Goal: Task Accomplishment & Management: Use online tool/utility

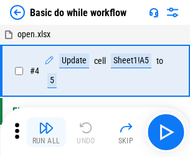
click at [46, 132] on img "button" at bounding box center [46, 128] width 15 height 15
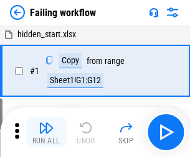
click at [46, 132] on img "button" at bounding box center [46, 128] width 15 height 15
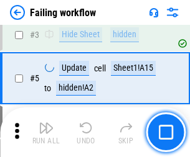
scroll to position [264, 0]
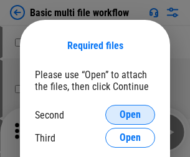
click at [130, 115] on span "Open" at bounding box center [129, 115] width 21 height 10
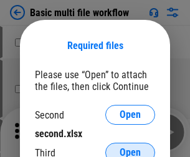
click at [130, 148] on span "Open" at bounding box center [129, 153] width 21 height 10
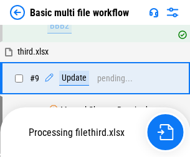
scroll to position [343, 0]
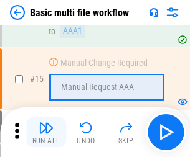
click at [46, 132] on img "button" at bounding box center [46, 128] width 15 height 15
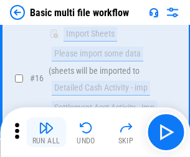
click at [46, 132] on img "button" at bounding box center [46, 128] width 15 height 15
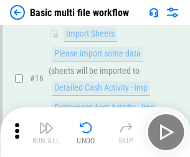
scroll to position [828, 0]
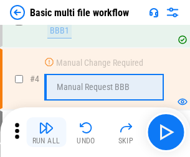
click at [46, 132] on img "button" at bounding box center [46, 128] width 15 height 15
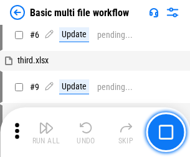
click at [46, 132] on img "button" at bounding box center [46, 128] width 15 height 15
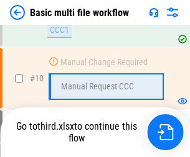
scroll to position [583, 0]
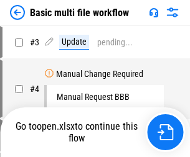
scroll to position [50, 0]
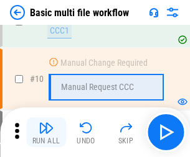
click at [46, 132] on img "button" at bounding box center [46, 128] width 15 height 15
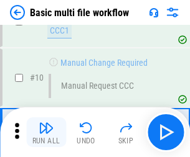
click at [46, 132] on img "button" at bounding box center [46, 128] width 15 height 15
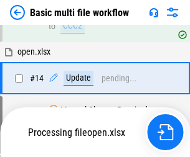
scroll to position [740, 0]
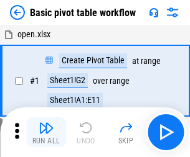
click at [46, 132] on img "button" at bounding box center [46, 128] width 15 height 15
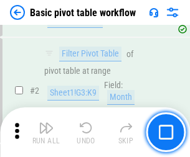
scroll to position [298, 0]
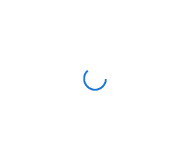
scroll to position [4, 0]
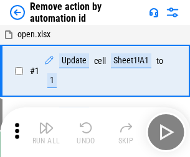
click at [46, 132] on img "button" at bounding box center [46, 128] width 15 height 15
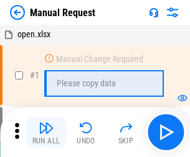
click at [46, 132] on img "button" at bounding box center [46, 128] width 15 height 15
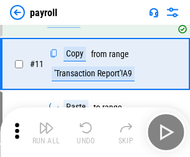
scroll to position [90, 0]
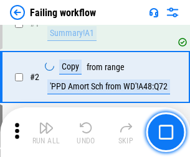
scroll to position [201, 0]
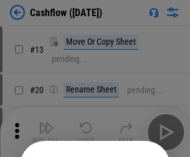
scroll to position [121, 0]
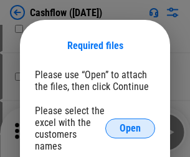
click at [130, 124] on span "Open" at bounding box center [129, 129] width 21 height 10
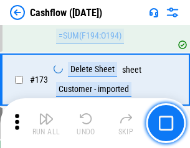
scroll to position [1316, 0]
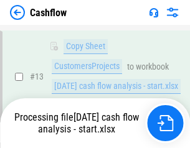
scroll to position [250, 0]
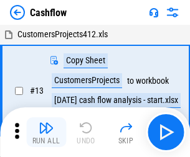
click at [46, 123] on img "button" at bounding box center [46, 128] width 15 height 15
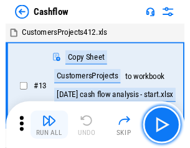
scroll to position [14, 0]
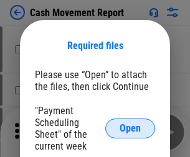
click at [130, 129] on span "Open" at bounding box center [129, 129] width 21 height 10
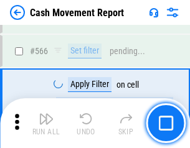
scroll to position [5699, 0]
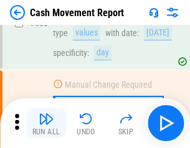
click at [46, 123] on img "button" at bounding box center [46, 118] width 15 height 15
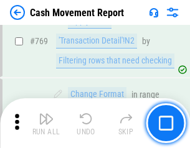
scroll to position [6909, 0]
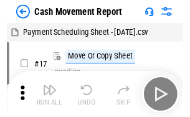
scroll to position [22, 0]
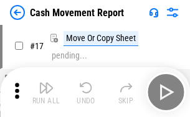
click at [46, 92] on img "button" at bounding box center [46, 87] width 15 height 15
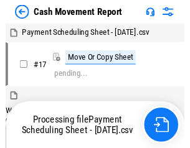
scroll to position [7, 0]
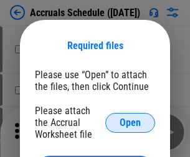
click at [130, 122] on span "Open" at bounding box center [129, 123] width 21 height 10
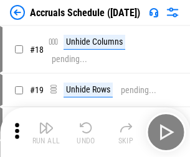
click at [46, 132] on img "button" at bounding box center [46, 128] width 15 height 15
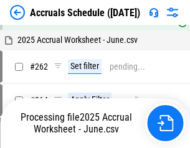
scroll to position [2042, 0]
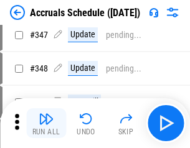
click at [46, 123] on img "button" at bounding box center [46, 118] width 15 height 15
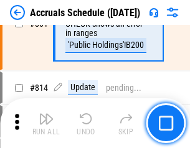
scroll to position [5487, 0]
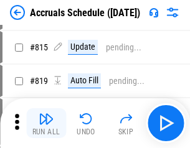
click at [46, 123] on img "button" at bounding box center [46, 118] width 15 height 15
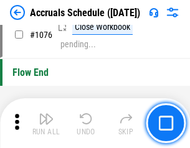
scroll to position [7447, 0]
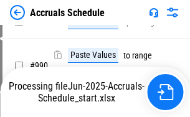
scroll to position [6202, 0]
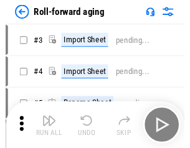
scroll to position [2, 0]
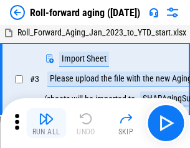
click at [46, 123] on img "button" at bounding box center [46, 118] width 15 height 15
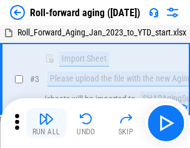
click at [46, 123] on img "button" at bounding box center [46, 118] width 15 height 15
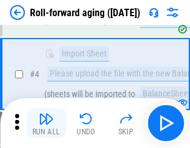
click at [46, 123] on img "button" at bounding box center [46, 118] width 15 height 15
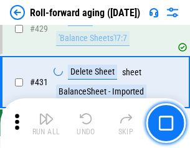
scroll to position [4312, 0]
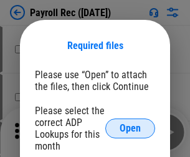
click at [130, 129] on span "Open" at bounding box center [129, 129] width 21 height 10
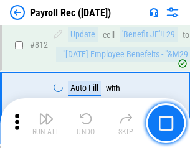
scroll to position [7900, 0]
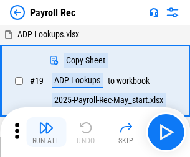
click at [46, 132] on img "button" at bounding box center [46, 128] width 15 height 15
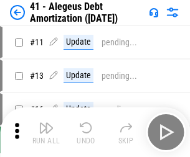
click at [46, 132] on img "button" at bounding box center [46, 128] width 15 height 15
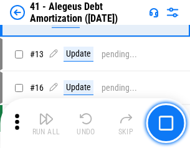
scroll to position [154, 0]
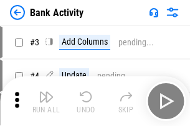
click at [46, 101] on img "button" at bounding box center [46, 97] width 15 height 15
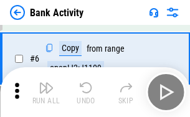
scroll to position [66, 0]
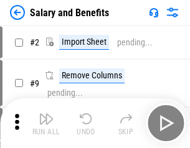
click at [46, 123] on img "button" at bounding box center [46, 118] width 15 height 15
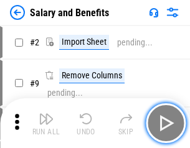
scroll to position [17, 0]
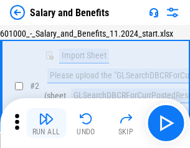
click at [46, 123] on img "button" at bounding box center [46, 118] width 15 height 15
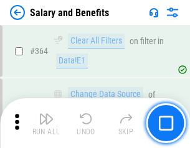
scroll to position [5855, 0]
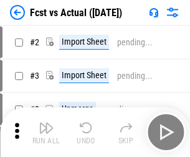
click at [46, 123] on img "button" at bounding box center [46, 128] width 15 height 15
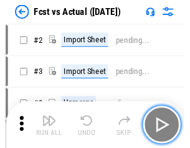
scroll to position [16, 0]
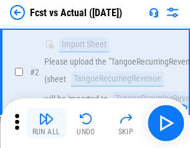
click at [46, 123] on img "button" at bounding box center [46, 118] width 15 height 15
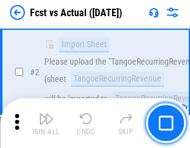
scroll to position [116, 0]
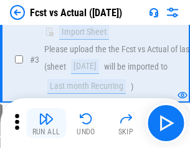
click at [46, 123] on img "button" at bounding box center [46, 118] width 15 height 15
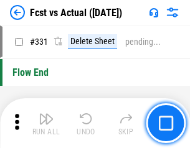
scroll to position [5952, 0]
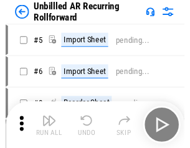
scroll to position [27, 0]
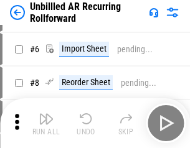
click at [46, 123] on img "button" at bounding box center [46, 118] width 15 height 15
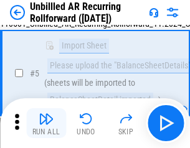
click at [46, 123] on img "button" at bounding box center [46, 118] width 15 height 15
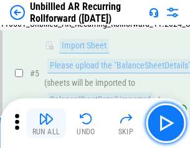
scroll to position [117, 0]
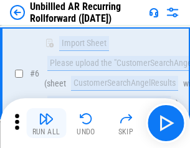
click at [46, 123] on img "button" at bounding box center [46, 118] width 15 height 15
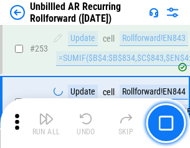
scroll to position [4223, 0]
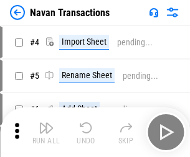
click at [46, 123] on img "button" at bounding box center [46, 128] width 15 height 15
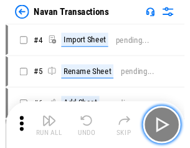
scroll to position [20, 0]
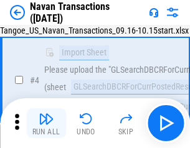
click at [46, 123] on img "button" at bounding box center [46, 118] width 15 height 15
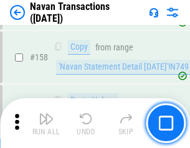
scroll to position [4031, 0]
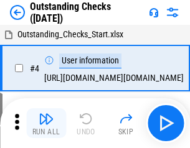
click at [46, 123] on img "button" at bounding box center [46, 118] width 15 height 15
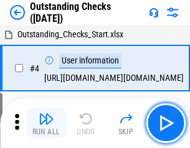
scroll to position [52, 0]
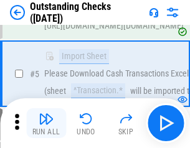
click at [46, 123] on img "button" at bounding box center [46, 118] width 15 height 15
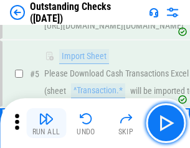
scroll to position [130, 0]
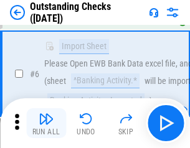
click at [46, 123] on img "button" at bounding box center [46, 118] width 15 height 15
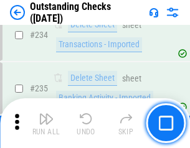
scroll to position [3776, 0]
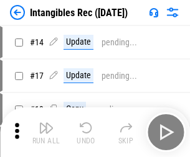
click at [46, 132] on img "button" at bounding box center [46, 128] width 15 height 15
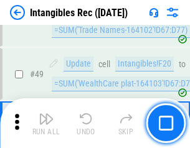
scroll to position [484, 0]
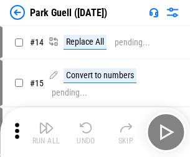
click at [46, 123] on img "button" at bounding box center [46, 128] width 15 height 15
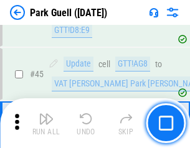
scroll to position [1555, 0]
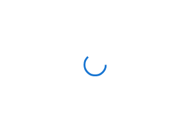
scroll to position [36, 0]
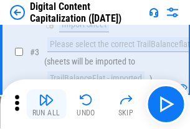
click at [46, 104] on img "button" at bounding box center [46, 100] width 15 height 15
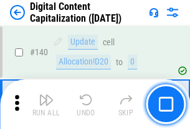
scroll to position [1319, 0]
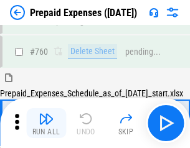
click at [46, 123] on img "button" at bounding box center [46, 118] width 15 height 15
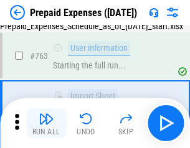
click at [46, 123] on img "button" at bounding box center [46, 118] width 15 height 15
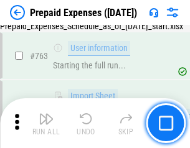
scroll to position [3520, 0]
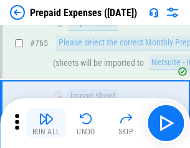
click at [46, 123] on img "button" at bounding box center [46, 118] width 15 height 15
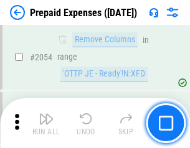
scroll to position [12997, 0]
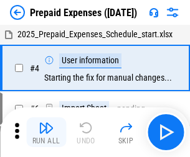
click at [46, 132] on img "button" at bounding box center [46, 128] width 15 height 15
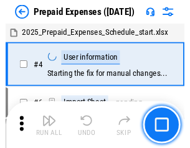
scroll to position [55, 0]
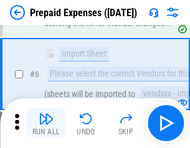
click at [46, 123] on img "button" at bounding box center [46, 118] width 15 height 15
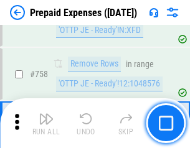
scroll to position [4430, 0]
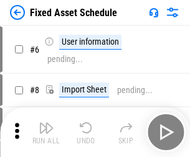
click at [46, 132] on img "button" at bounding box center [46, 128] width 15 height 15
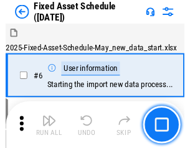
scroll to position [67, 0]
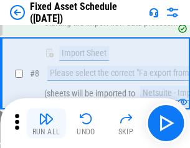
click at [46, 123] on img "button" at bounding box center [46, 118] width 15 height 15
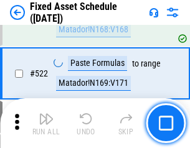
scroll to position [4322, 0]
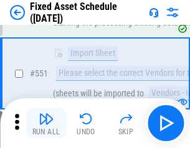
click at [46, 123] on img "button" at bounding box center [46, 118] width 15 height 15
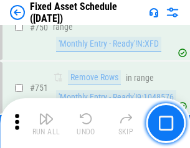
scroll to position [6062, 0]
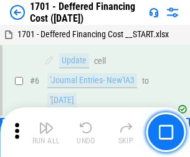
scroll to position [149, 0]
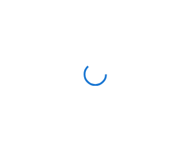
scroll to position [2, 0]
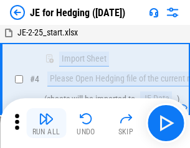
click at [46, 123] on img "button" at bounding box center [46, 118] width 15 height 15
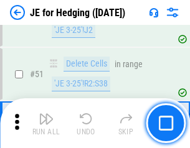
scroll to position [805, 0]
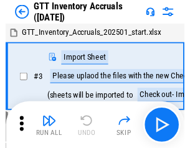
scroll to position [2, 0]
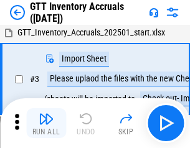
click at [46, 123] on img "button" at bounding box center [46, 118] width 15 height 15
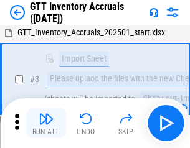
click at [46, 123] on img "button" at bounding box center [46, 118] width 15 height 15
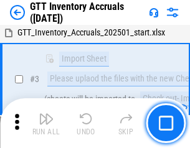
scroll to position [80, 0]
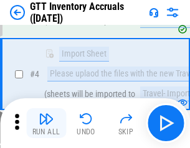
click at [46, 123] on img "button" at bounding box center [46, 118] width 15 height 15
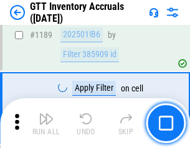
scroll to position [10153, 0]
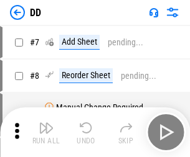
click at [46, 132] on img "button" at bounding box center [46, 128] width 15 height 15
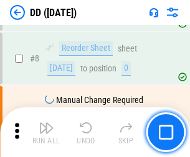
scroll to position [120, 0]
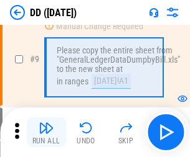
click at [46, 132] on img "button" at bounding box center [46, 128] width 15 height 15
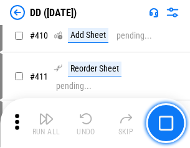
scroll to position [5563, 0]
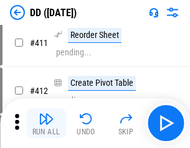
click at [46, 123] on img "button" at bounding box center [46, 118] width 15 height 15
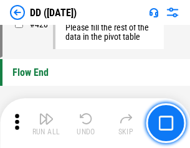
scroll to position [5951, 0]
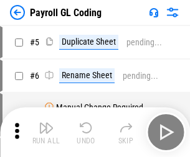
click at [46, 132] on img "button" at bounding box center [46, 128] width 15 height 15
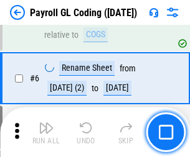
scroll to position [149, 0]
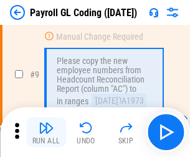
click at [46, 132] on img "button" at bounding box center [46, 128] width 15 height 15
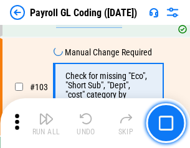
scroll to position [2917, 0]
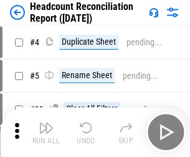
click at [46, 132] on img "button" at bounding box center [46, 128] width 15 height 15
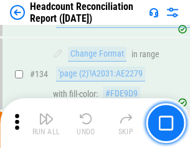
scroll to position [1495, 0]
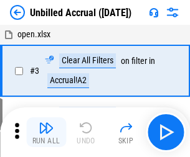
click at [46, 132] on img "button" at bounding box center [46, 128] width 15 height 15
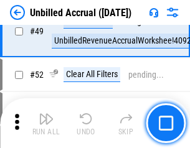
scroll to position [1128, 0]
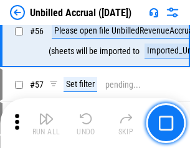
click at [46, 123] on img "button" at bounding box center [46, 118] width 15 height 15
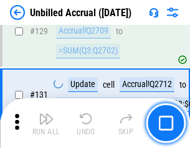
scroll to position [3704, 0]
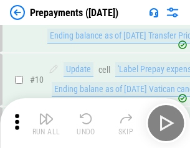
scroll to position [78, 0]
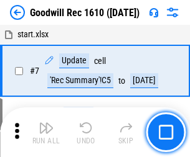
scroll to position [213, 0]
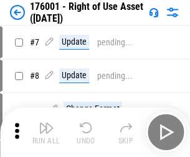
click at [46, 132] on img "button" at bounding box center [46, 128] width 15 height 15
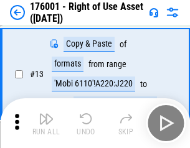
scroll to position [80, 0]
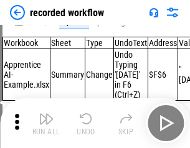
click at [46, 123] on img "button" at bounding box center [46, 118] width 15 height 15
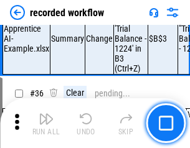
scroll to position [3886, 0]
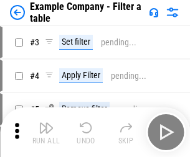
click at [46, 132] on img "button" at bounding box center [46, 128] width 15 height 15
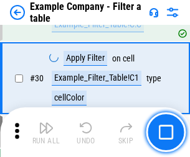
scroll to position [1138, 0]
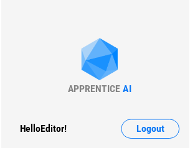
scroll to position [19, 0]
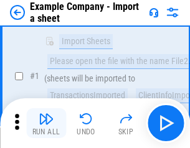
click at [46, 123] on img "button" at bounding box center [46, 118] width 15 height 15
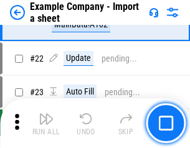
scroll to position [275, 0]
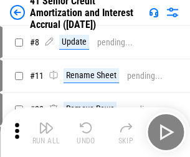
click at [46, 123] on img "button" at bounding box center [46, 128] width 15 height 15
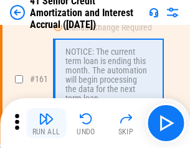
click at [46, 123] on img "button" at bounding box center [46, 118] width 15 height 15
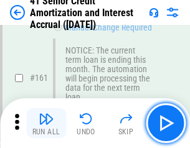
scroll to position [1330, 0]
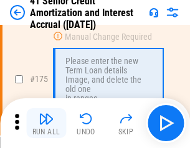
click at [46, 123] on img "button" at bounding box center [46, 118] width 15 height 15
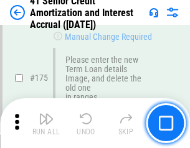
scroll to position [1456, 0]
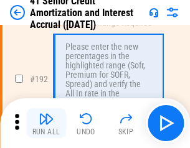
click at [46, 123] on img "button" at bounding box center [46, 118] width 15 height 15
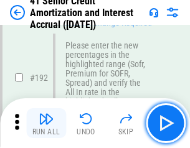
scroll to position [1587, 0]
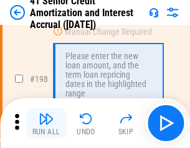
click at [46, 123] on img "button" at bounding box center [46, 118] width 15 height 15
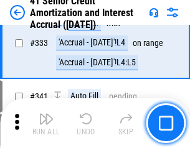
scroll to position [3176, 0]
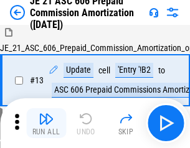
click at [46, 123] on img "button" at bounding box center [46, 118] width 15 height 15
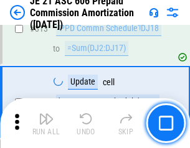
scroll to position [2322, 0]
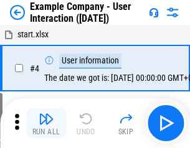
click at [46, 123] on img "button" at bounding box center [46, 118] width 15 height 15
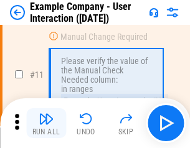
click at [46, 123] on img "button" at bounding box center [46, 118] width 15 height 15
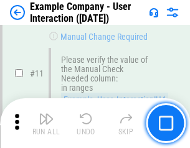
scroll to position [269, 0]
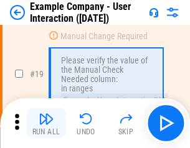
click at [46, 123] on img "button" at bounding box center [46, 118] width 15 height 15
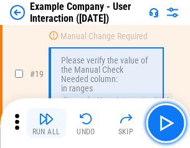
click at [46, 123] on img "button" at bounding box center [46, 118] width 15 height 15
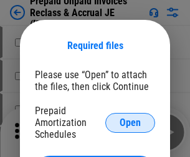
click at [130, 122] on span "Open" at bounding box center [129, 123] width 21 height 10
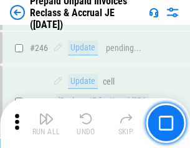
scroll to position [1679, 0]
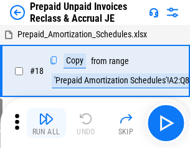
click at [46, 123] on img "button" at bounding box center [46, 118] width 15 height 15
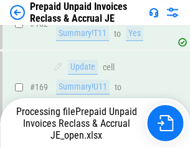
scroll to position [1615, 0]
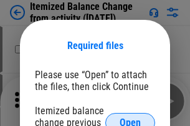
click at [130, 118] on span "Open" at bounding box center [129, 123] width 21 height 10
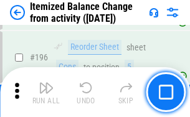
scroll to position [2393, 0]
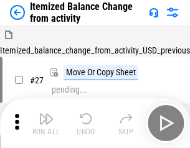
scroll to position [19, 0]
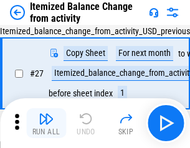
click at [46, 123] on img "button" at bounding box center [46, 118] width 15 height 15
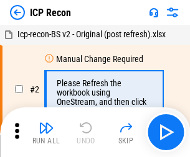
scroll to position [6, 0]
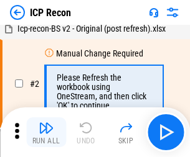
click at [46, 132] on img "button" at bounding box center [46, 128] width 15 height 15
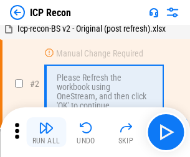
click at [46, 132] on img "button" at bounding box center [46, 128] width 15 height 15
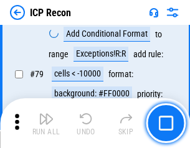
scroll to position [1219, 0]
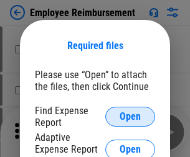
click at [130, 117] on span "Open" at bounding box center [129, 117] width 21 height 10
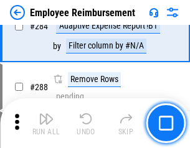
scroll to position [3380, 0]
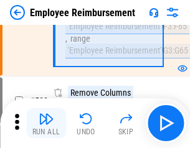
click at [46, 123] on img "button" at bounding box center [46, 118] width 15 height 15
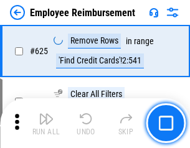
scroll to position [7444, 0]
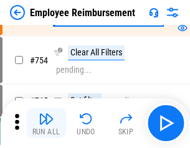
click at [46, 123] on img "button" at bounding box center [46, 118] width 15 height 15
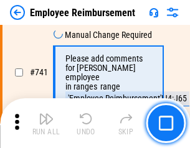
scroll to position [8723, 0]
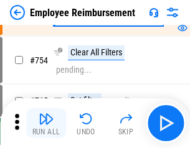
click at [46, 123] on img "button" at bounding box center [46, 118] width 15 height 15
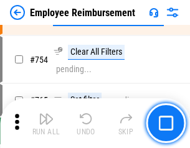
click at [46, 123] on img "button" at bounding box center [46, 118] width 15 height 15
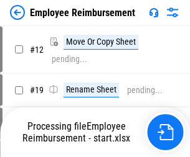
scroll to position [42, 0]
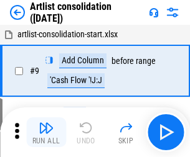
click at [46, 132] on img "button" at bounding box center [46, 128] width 15 height 15
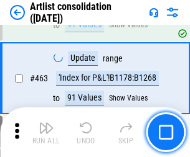
scroll to position [5444, 0]
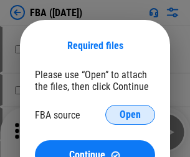
click at [130, 115] on span "Open" at bounding box center [129, 115] width 21 height 10
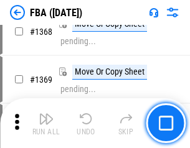
scroll to position [13353, 0]
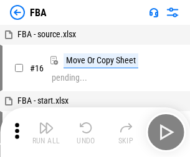
scroll to position [12, 0]
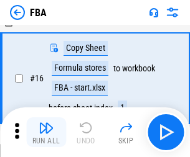
click at [46, 132] on img "button" at bounding box center [46, 128] width 15 height 15
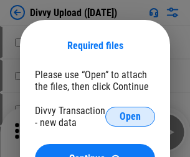
click at [130, 117] on span "Open" at bounding box center [129, 117] width 21 height 10
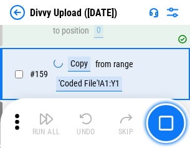
scroll to position [1288, 0]
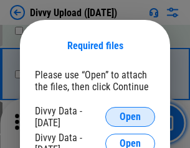
click at [130, 117] on span "Open" at bounding box center [129, 117] width 21 height 10
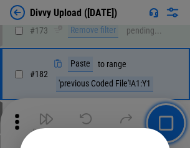
scroll to position [1396, 0]
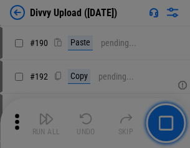
scroll to position [1569, 0]
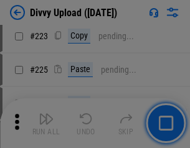
scroll to position [2481, 0]
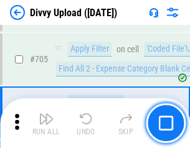
scroll to position [8506, 0]
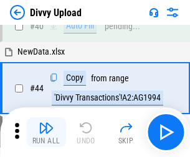
click at [46, 132] on img "button" at bounding box center [46, 128] width 15 height 15
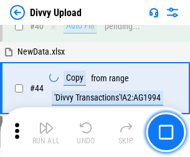
scroll to position [137, 0]
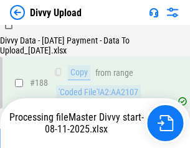
scroll to position [1464, 0]
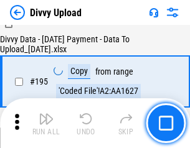
scroll to position [1738, 0]
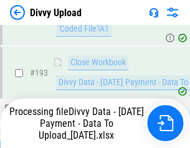
scroll to position [1676, 0]
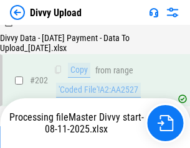
scroll to position [2012, 0]
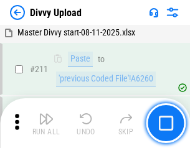
scroll to position [2488, 0]
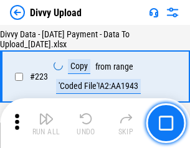
scroll to position [2834, 0]
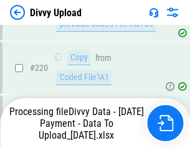
scroll to position [2762, 0]
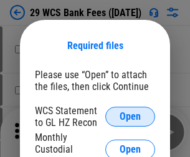
click at [130, 117] on span "Open" at bounding box center [129, 117] width 21 height 10
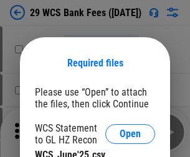
scroll to position [17, 0]
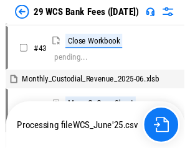
scroll to position [527, 0]
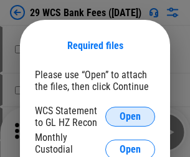
click at [130, 117] on span "Open" at bounding box center [129, 117] width 21 height 10
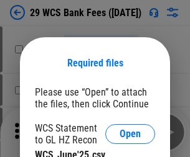
scroll to position [17, 0]
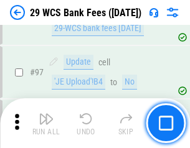
scroll to position [1212, 0]
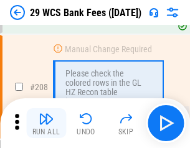
click at [46, 123] on img "button" at bounding box center [46, 118] width 15 height 15
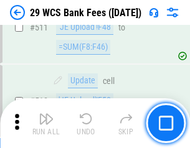
scroll to position [6256, 0]
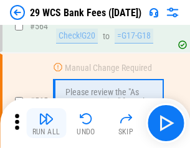
click at [46, 123] on img "button" at bounding box center [46, 118] width 15 height 15
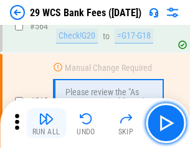
scroll to position [6725, 0]
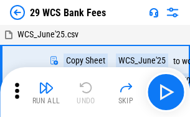
scroll to position [22, 0]
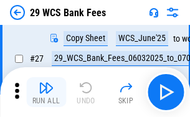
click at [46, 92] on img "button" at bounding box center [46, 87] width 15 height 15
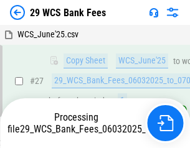
scroll to position [248, 0]
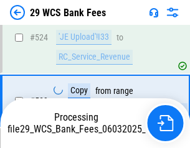
scroll to position [6710, 0]
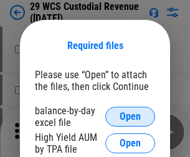
click at [130, 117] on span "Open" at bounding box center [129, 117] width 21 height 10
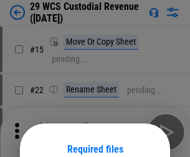
scroll to position [104, 0]
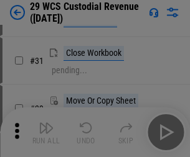
scroll to position [267, 0]
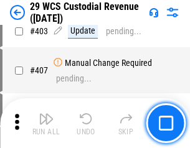
scroll to position [5759, 0]
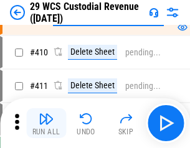
click at [46, 123] on img "button" at bounding box center [46, 118] width 15 height 15
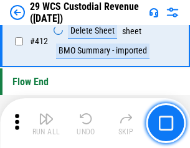
scroll to position [5938, 0]
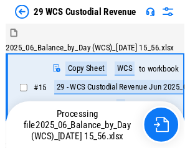
scroll to position [30, 0]
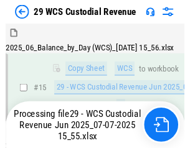
scroll to position [282, 0]
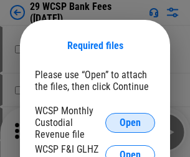
click at [130, 122] on span "Open" at bounding box center [129, 123] width 21 height 10
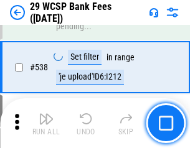
scroll to position [4777, 0]
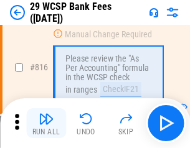
click at [46, 123] on img "button" at bounding box center [46, 118] width 15 height 15
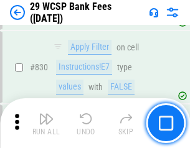
scroll to position [7889, 0]
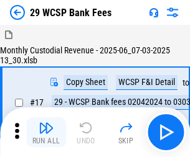
click at [46, 123] on img "button" at bounding box center [46, 128] width 15 height 15
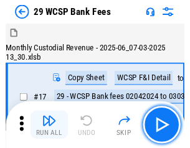
scroll to position [30, 0]
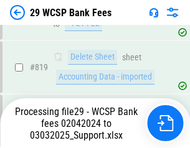
scroll to position [7719, 0]
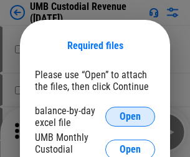
click at [130, 117] on span "Open" at bounding box center [129, 117] width 21 height 10
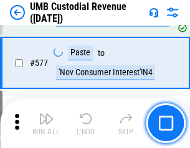
scroll to position [5799, 0]
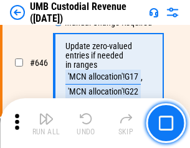
click at [46, 123] on img "button" at bounding box center [46, 118] width 15 height 15
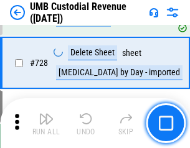
scroll to position [7670, 0]
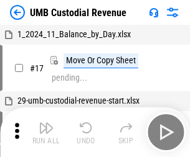
scroll to position [9, 0]
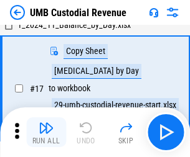
click at [46, 132] on img "button" at bounding box center [46, 128] width 15 height 15
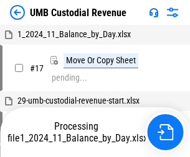
scroll to position [9, 0]
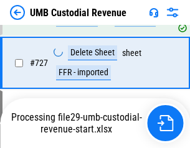
scroll to position [7642, 0]
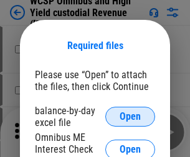
click at [130, 117] on span "Open" at bounding box center [129, 117] width 21 height 10
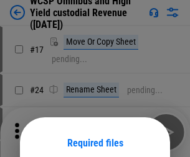
scroll to position [98, 0]
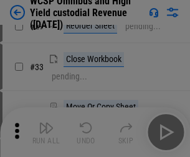
scroll to position [284, 0]
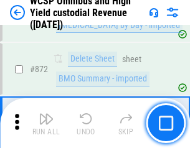
scroll to position [10523, 0]
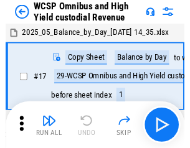
scroll to position [7, 0]
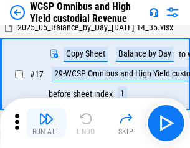
click at [46, 123] on img "button" at bounding box center [46, 118] width 15 height 15
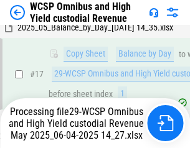
scroll to position [259, 0]
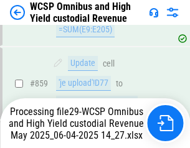
scroll to position [10495, 0]
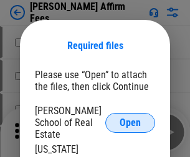
click at [130, 118] on span "Open" at bounding box center [129, 123] width 21 height 10
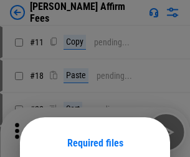
scroll to position [98, 0]
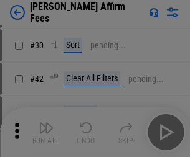
scroll to position [253, 0]
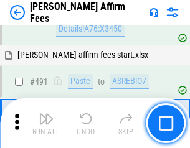
scroll to position [3381, 0]
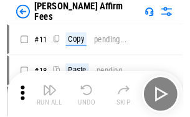
scroll to position [12, 0]
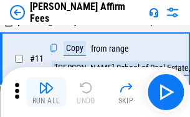
click at [46, 92] on img "button" at bounding box center [46, 87] width 15 height 15
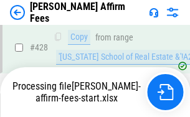
scroll to position [2705, 0]
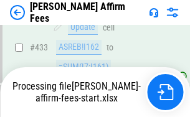
scroll to position [3333, 0]
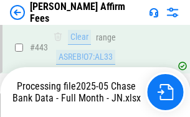
scroll to position [3261, 0]
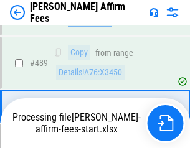
scroll to position [3245, 0]
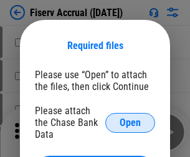
click at [130, 118] on span "Open" at bounding box center [129, 123] width 21 height 10
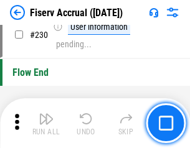
scroll to position [3940, 0]
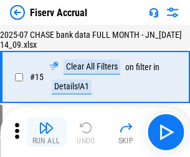
click at [46, 132] on img "button" at bounding box center [46, 128] width 15 height 15
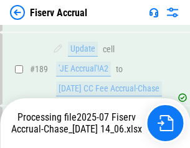
scroll to position [3269, 0]
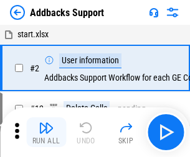
click at [46, 123] on img "button" at bounding box center [46, 128] width 15 height 15
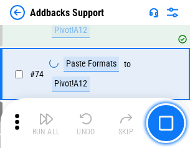
scroll to position [905, 0]
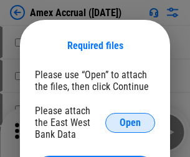
click at [130, 122] on span "Open" at bounding box center [129, 123] width 21 height 10
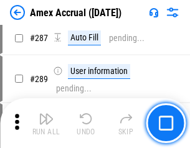
scroll to position [3566, 0]
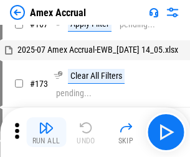
click at [46, 132] on img "button" at bounding box center [46, 128] width 15 height 15
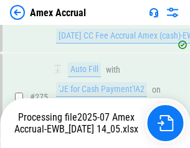
scroll to position [3783, 0]
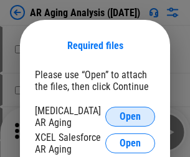
click at [130, 115] on span "Open" at bounding box center [129, 117] width 21 height 10
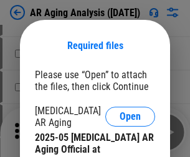
scroll to position [374, 0]
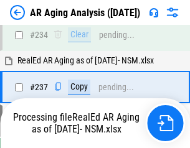
scroll to position [1927, 0]
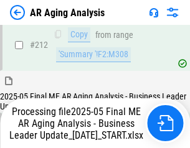
scroll to position [1913, 0]
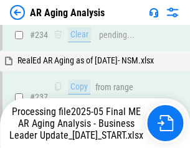
scroll to position [1965, 0]
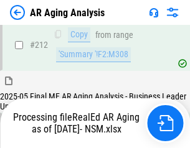
scroll to position [1860, 0]
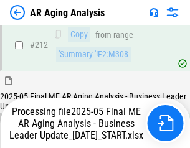
scroll to position [1870, 0]
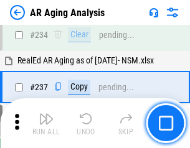
scroll to position [1913, 0]
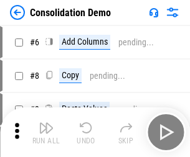
click at [46, 132] on img "button" at bounding box center [46, 128] width 15 height 15
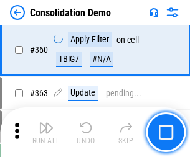
scroll to position [4167, 0]
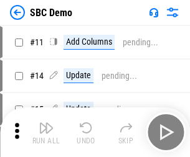
click at [46, 132] on img "button" at bounding box center [46, 128] width 15 height 15
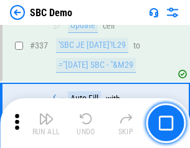
scroll to position [3271, 0]
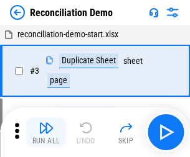
click at [46, 132] on img "button" at bounding box center [46, 128] width 15 height 15
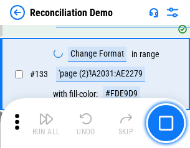
scroll to position [1477, 0]
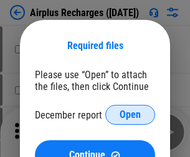
click at [130, 115] on span "Open" at bounding box center [129, 115] width 21 height 10
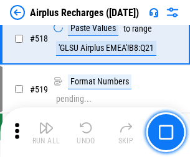
scroll to position [5351, 0]
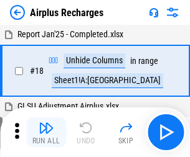
click at [46, 132] on img "button" at bounding box center [46, 128] width 15 height 15
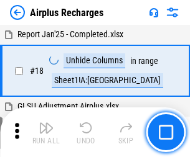
scroll to position [55, 0]
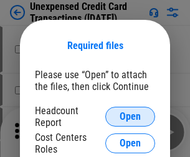
click at [130, 117] on span "Open" at bounding box center [129, 117] width 21 height 10
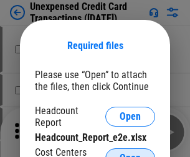
click at [130, 154] on span "Open" at bounding box center [129, 159] width 21 height 10
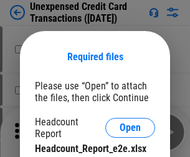
scroll to position [11, 0]
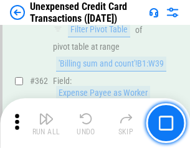
scroll to position [3198, 0]
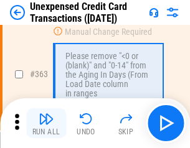
click at [46, 123] on img "button" at bounding box center [46, 118] width 15 height 15
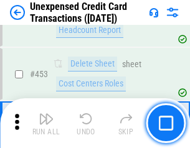
scroll to position [4241, 0]
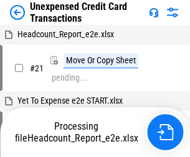
scroll to position [19, 0]
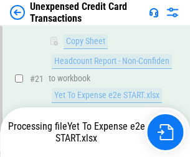
scroll to position [265, 0]
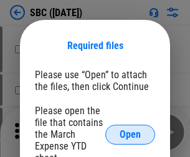
click at [130, 134] on span "Open" at bounding box center [129, 135] width 21 height 10
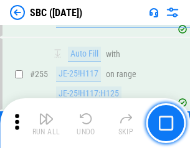
scroll to position [2430, 0]
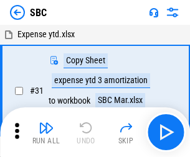
scroll to position [12, 0]
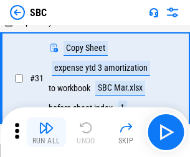
click at [46, 132] on img "button" at bounding box center [46, 128] width 15 height 15
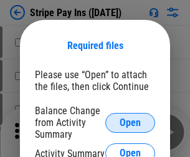
click at [130, 122] on span "Open" at bounding box center [129, 123] width 21 height 10
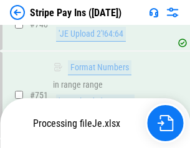
scroll to position [6446, 0]
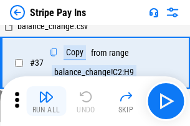
click at [46, 101] on img "button" at bounding box center [46, 97] width 15 height 15
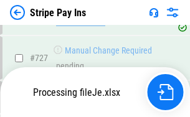
scroll to position [6419, 0]
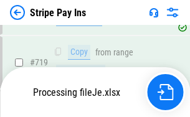
scroll to position [6419, 0]
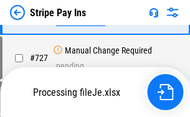
scroll to position [6419, 0]
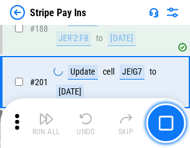
scroll to position [1771, 0]
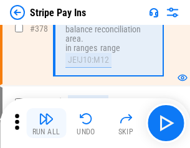
click at [46, 123] on img "button" at bounding box center [46, 118] width 15 height 15
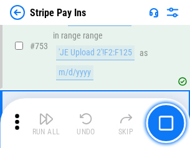
scroll to position [6403, 0]
